Goal: Information Seeking & Learning: Learn about a topic

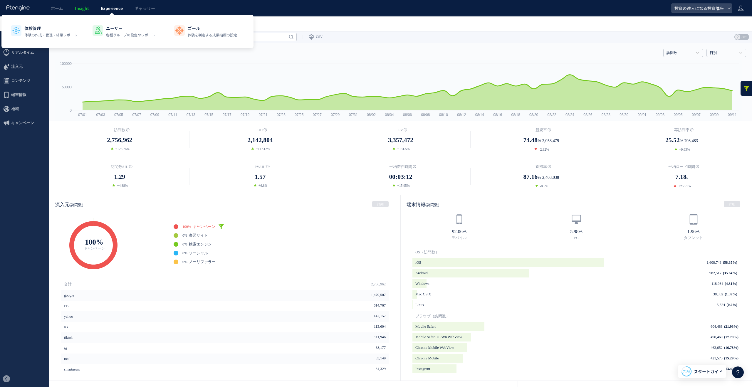
click at [107, 10] on span "Experience" at bounding box center [112, 8] width 22 height 6
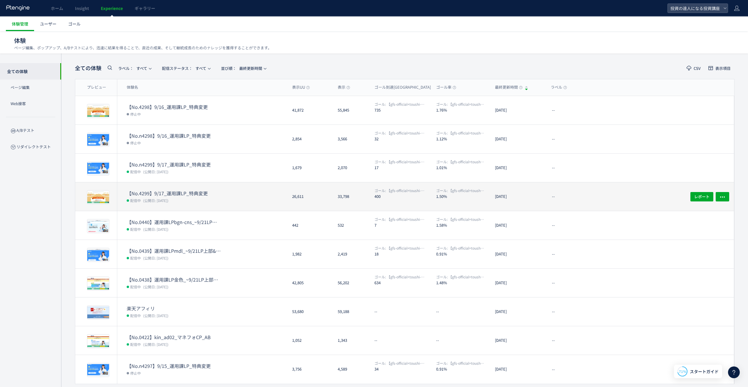
scroll to position [18, 0]
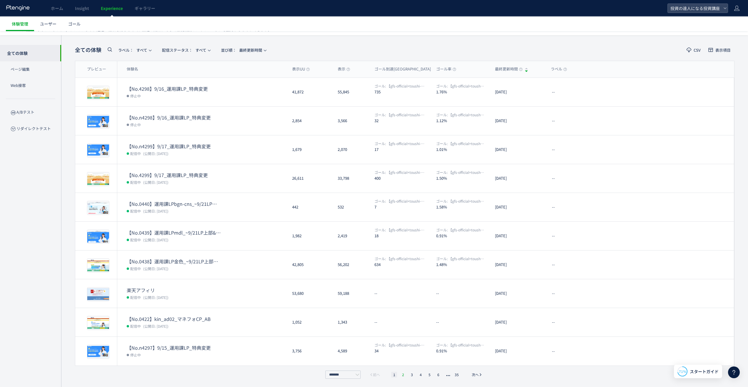
click at [405, 375] on li "2" at bounding box center [403, 375] width 6 height 6
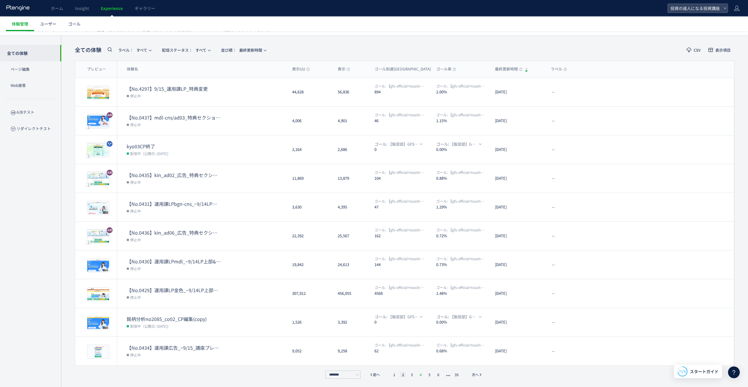
click at [419, 374] on li "4" at bounding box center [421, 375] width 6 height 6
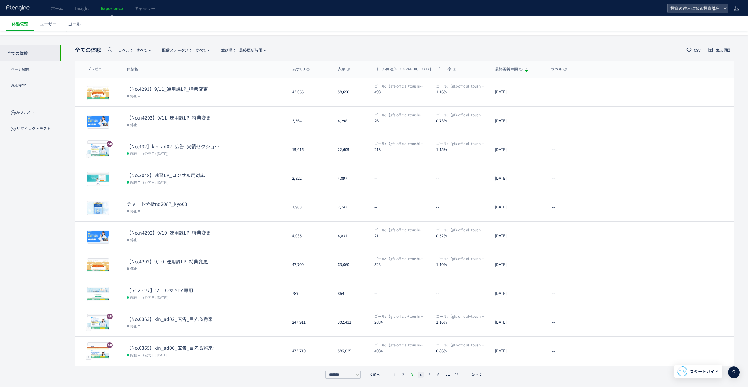
click at [411, 372] on li "3" at bounding box center [412, 375] width 6 height 6
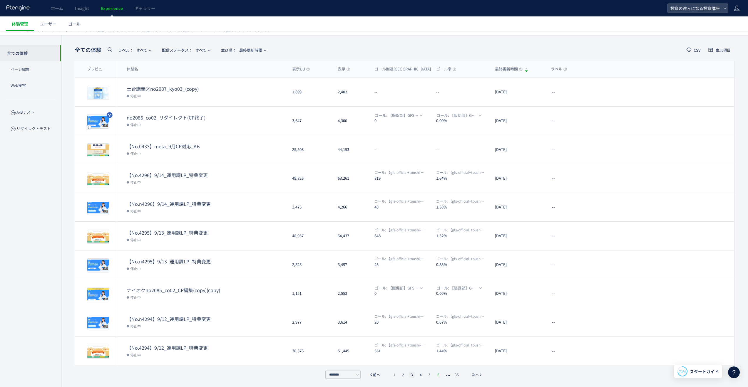
click at [439, 376] on li "6" at bounding box center [438, 375] width 6 height 6
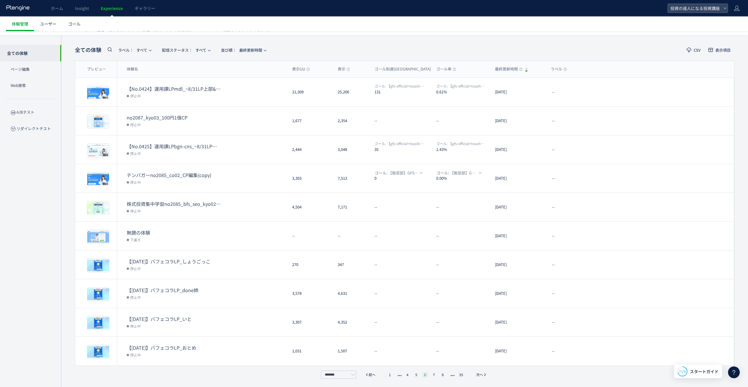
click at [427, 373] on li "6" at bounding box center [425, 375] width 6 height 6
click at [426, 373] on li "6" at bounding box center [425, 375] width 6 height 6
click at [417, 373] on li "5" at bounding box center [416, 375] width 6 height 6
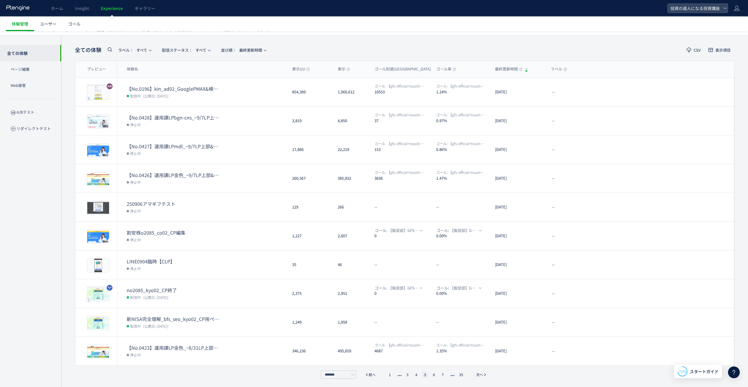
click at [404, 373] on ul "1 3 4 5 6 7 35" at bounding box center [425, 375] width 81 height 6
click at [409, 375] on li "3" at bounding box center [407, 375] width 6 height 6
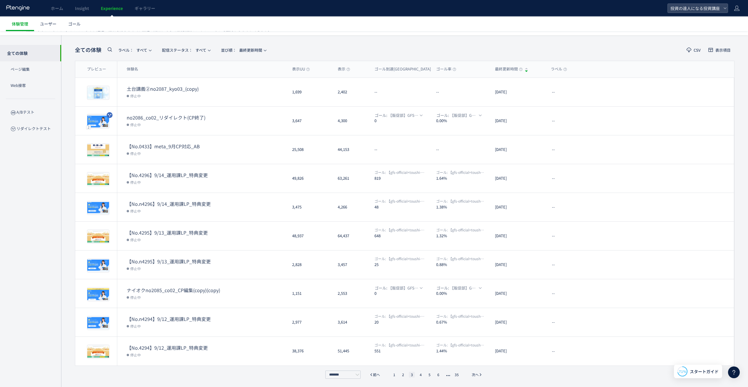
click at [399, 374] on ul "1 2 3 4 5 6 35" at bounding box center [426, 375] width 72 height 6
click at [403, 374] on li "2" at bounding box center [403, 375] width 6 height 6
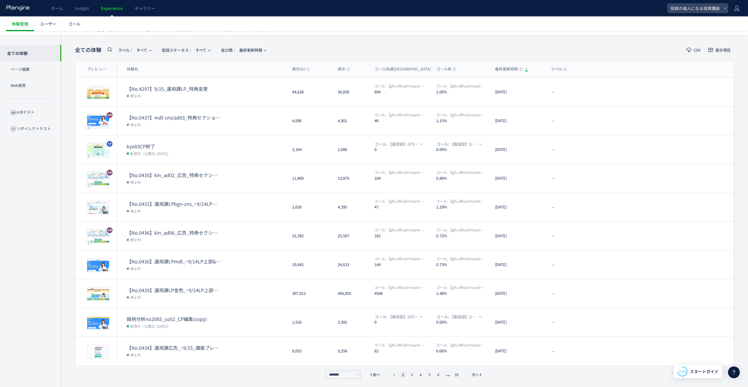
click at [394, 373] on li "1" at bounding box center [394, 375] width 6 height 6
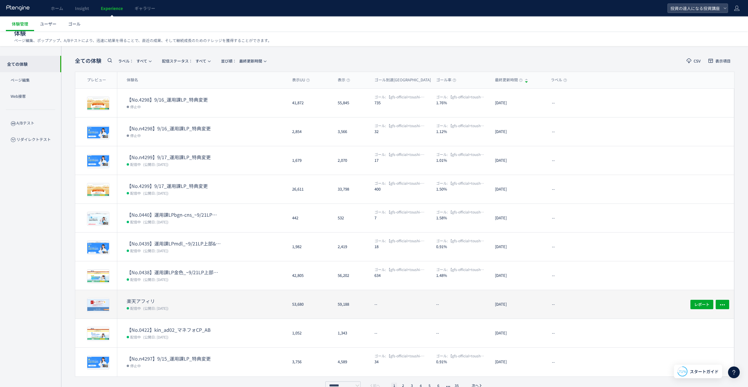
scroll to position [4, 0]
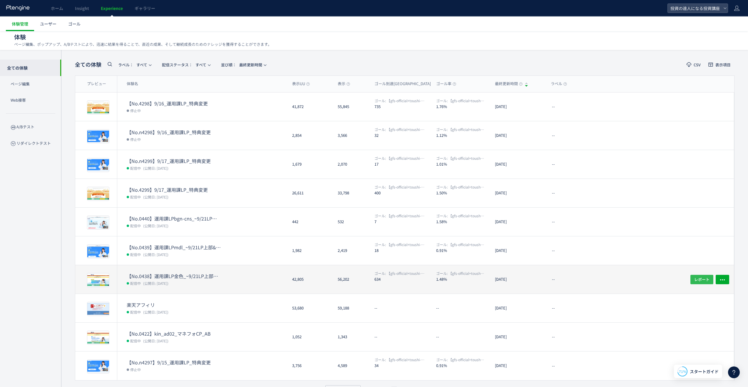
click at [709, 282] on span "レポート" at bounding box center [701, 279] width 15 height 9
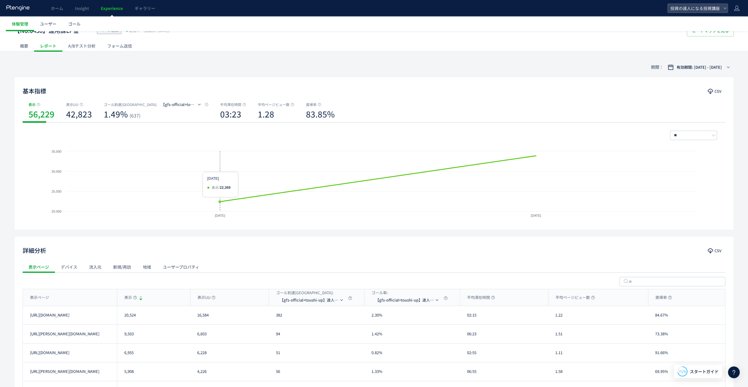
scroll to position [4, 0]
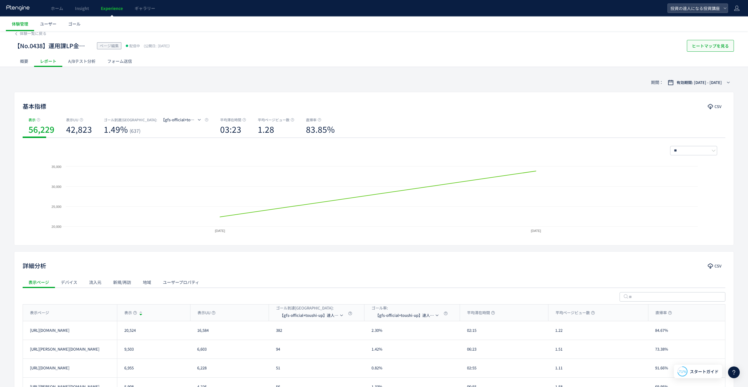
click at [703, 48] on span "ヒートマップを見る" at bounding box center [710, 46] width 37 height 12
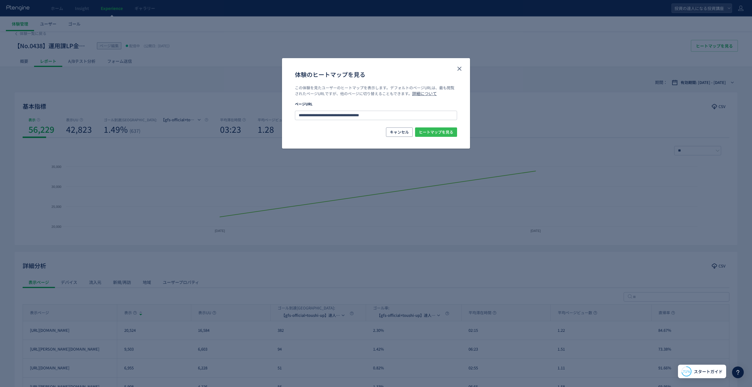
click at [427, 133] on span "ヒートマップを見る" at bounding box center [436, 132] width 34 height 9
click at [462, 68] on icon "close" at bounding box center [459, 68] width 7 height 7
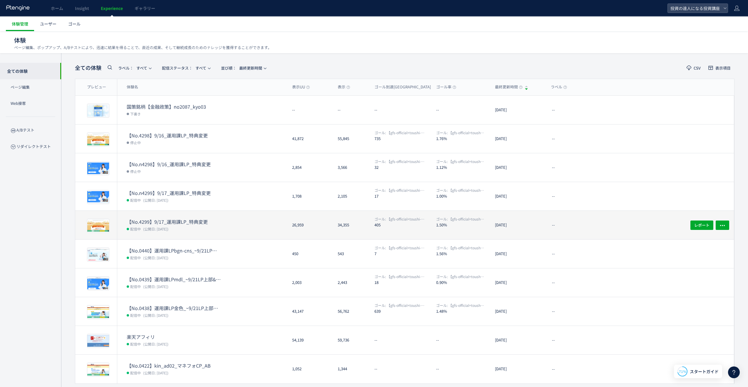
scroll to position [18, 0]
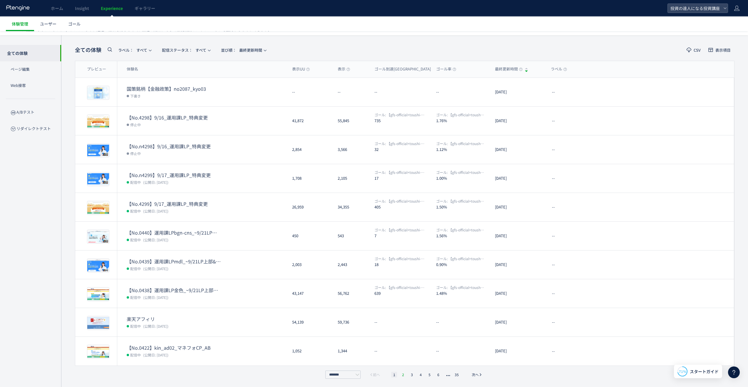
click at [404, 376] on li "2" at bounding box center [403, 375] width 6 height 6
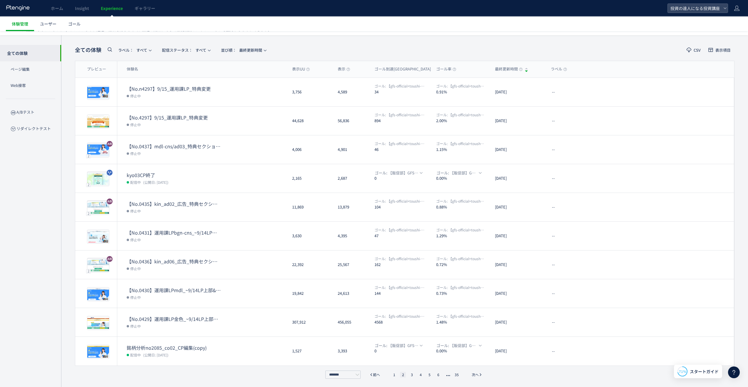
click at [449, 47] on header "全ての体験 ラベル： すべて 配信ステータス​： すべて 並び順： 最終更新時間 CSV 表示項目" at bounding box center [405, 50] width 660 height 12
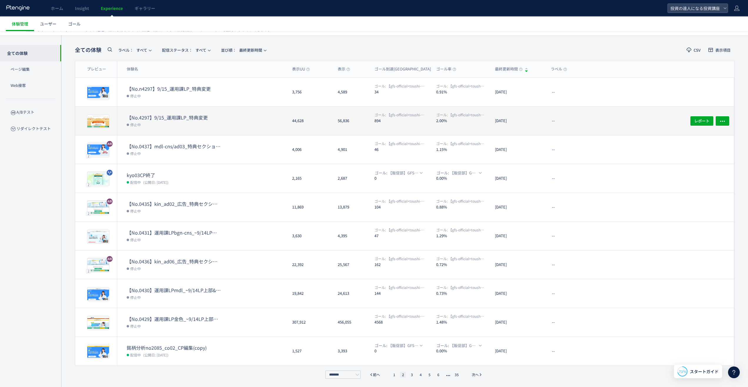
click at [205, 125] on dd "停止中" at bounding box center [207, 125] width 161 height 8
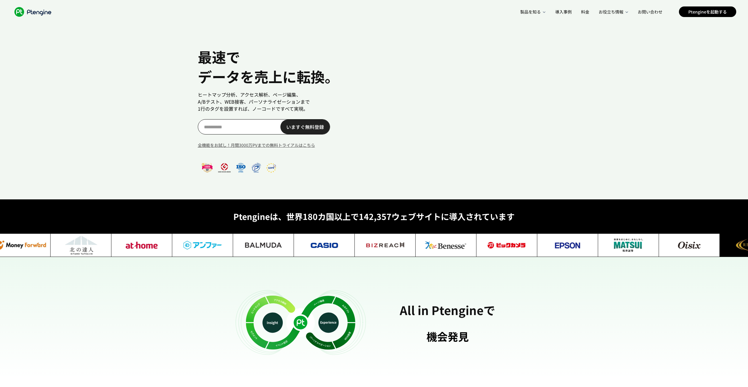
scroll to position [0, 11]
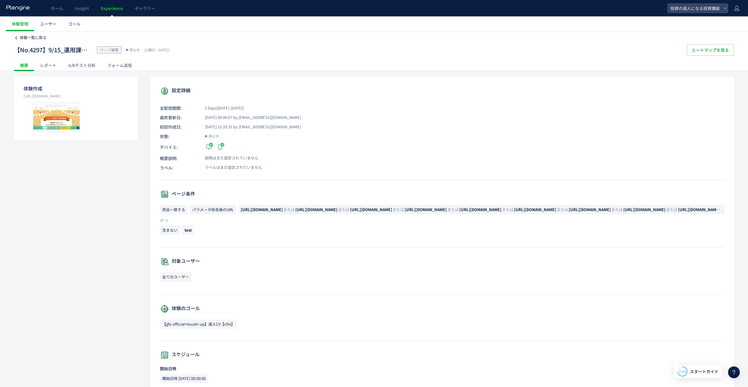
click at [32, 38] on span "体験一覧に戻る" at bounding box center [33, 38] width 27 height 6
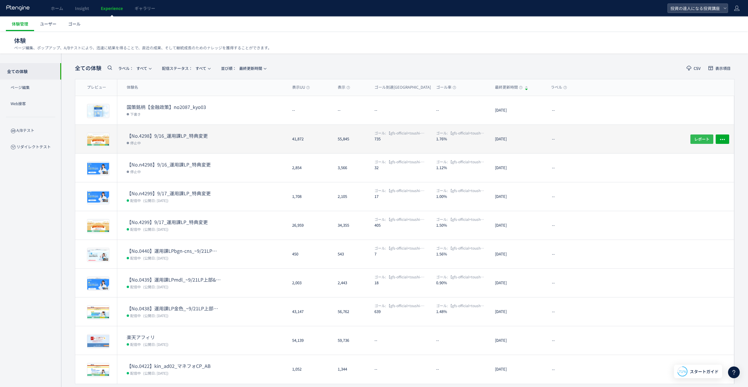
click at [699, 136] on span "レポート" at bounding box center [701, 138] width 15 height 9
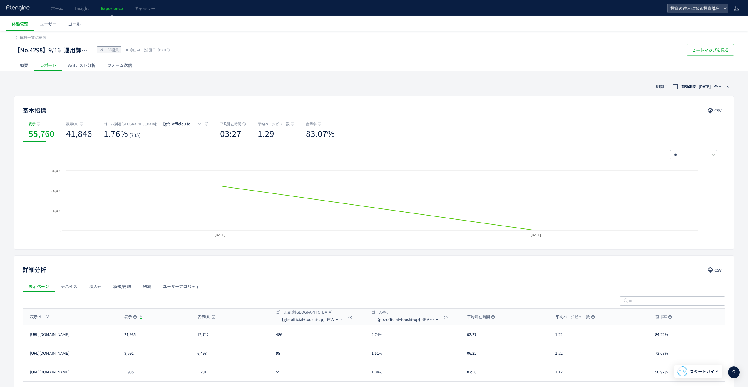
click at [80, 67] on div "A/Bテスト分析" at bounding box center [81, 65] width 39 height 12
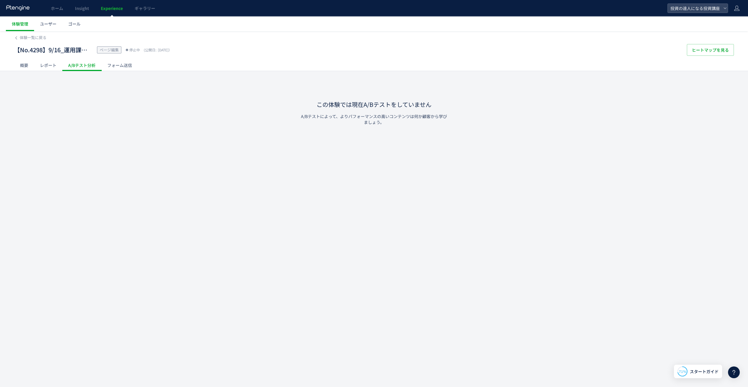
click at [45, 67] on div "レポート" at bounding box center [48, 65] width 28 height 12
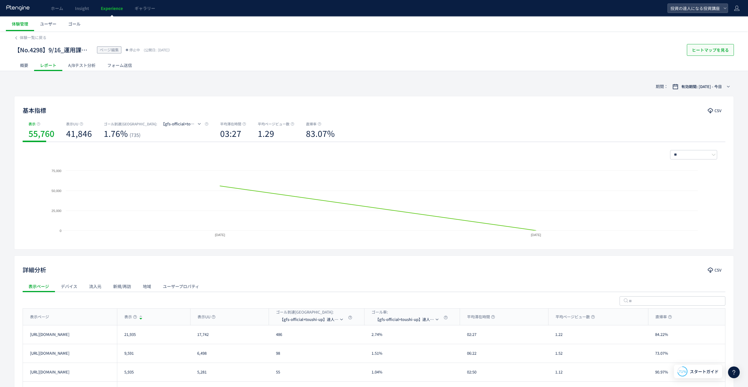
click at [720, 53] on span "ヒートマップを見る" at bounding box center [710, 50] width 37 height 12
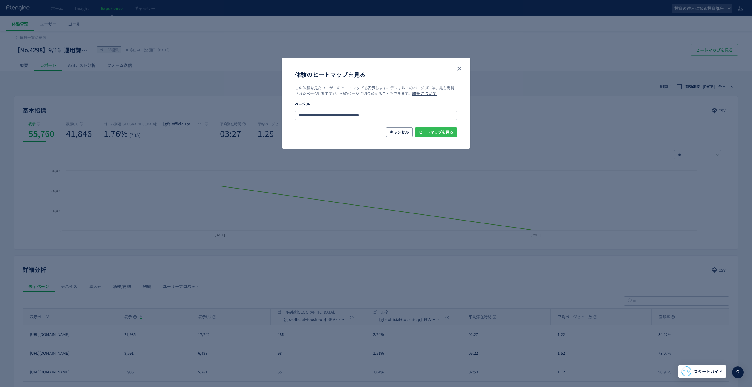
click at [433, 130] on span "ヒートマップを見る" at bounding box center [436, 132] width 34 height 9
click at [457, 68] on icon "close" at bounding box center [459, 68] width 7 height 7
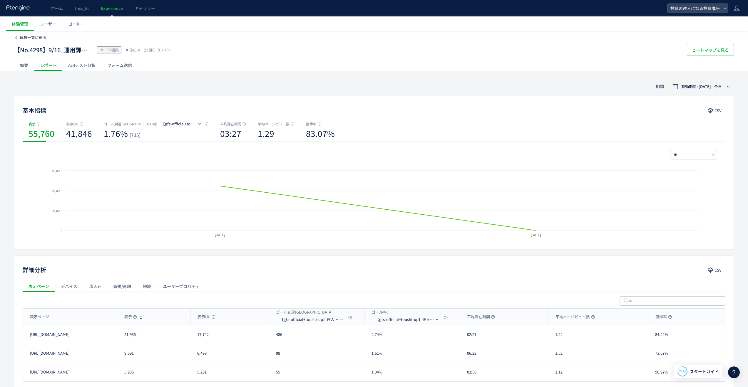
click at [39, 39] on span "体験一覧に戻る" at bounding box center [33, 38] width 27 height 6
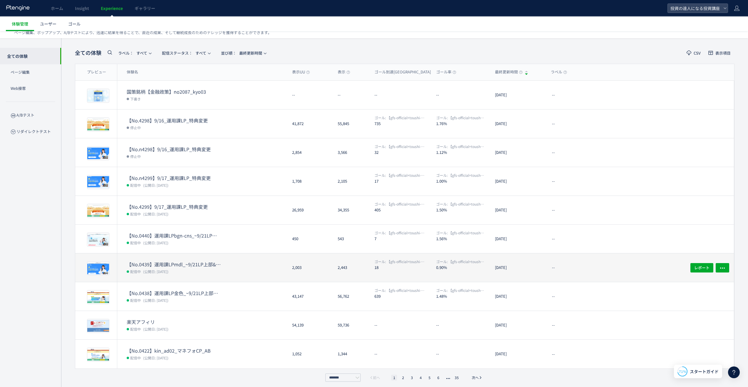
scroll to position [18, 0]
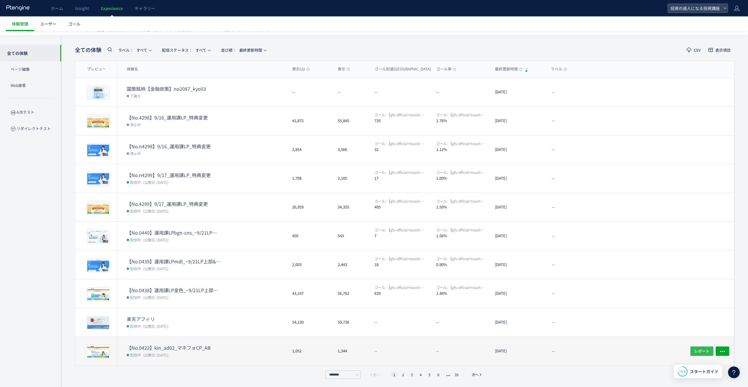
click at [701, 354] on span "レポート" at bounding box center [701, 351] width 15 height 9
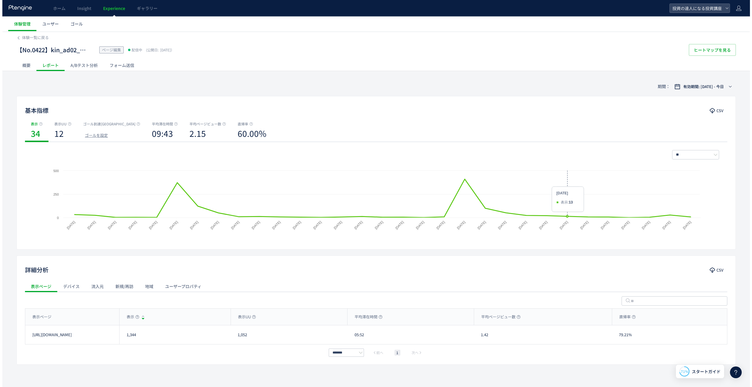
scroll to position [7, 0]
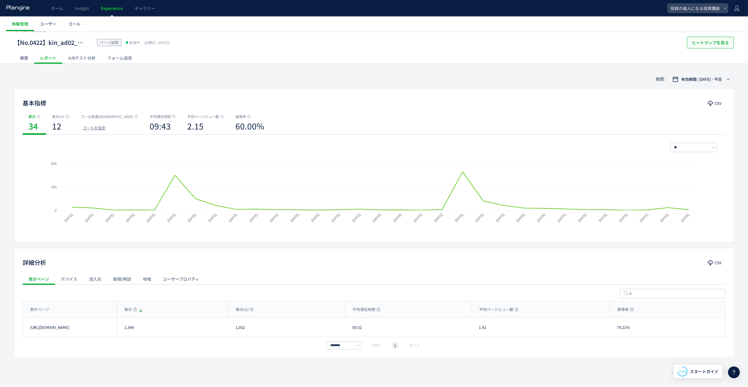
click at [721, 46] on span "ヒートマップを見る" at bounding box center [710, 43] width 37 height 12
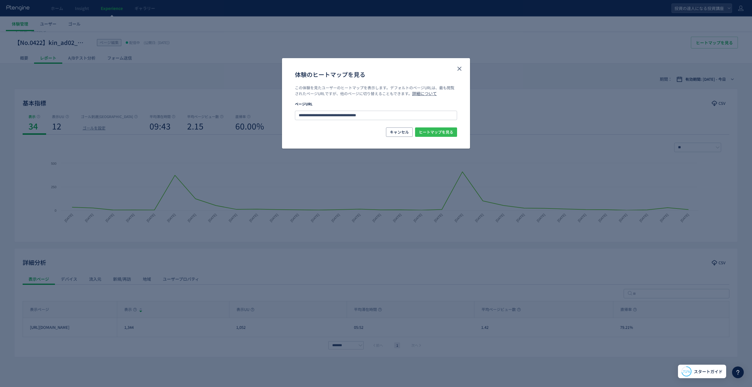
click at [439, 133] on span "ヒートマップを見る" at bounding box center [436, 132] width 34 height 9
